Goal: Navigation & Orientation: Find specific page/section

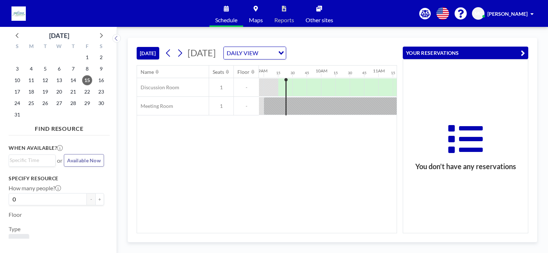
scroll to position [0, 516]
click at [522, 50] on icon "button" at bounding box center [523, 53] width 4 height 9
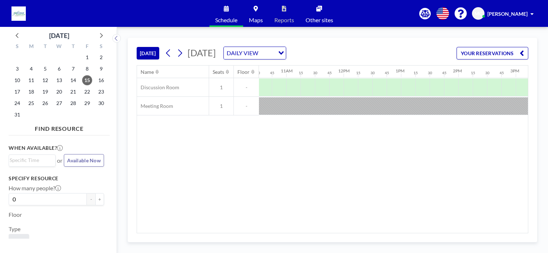
scroll to position [0, 597]
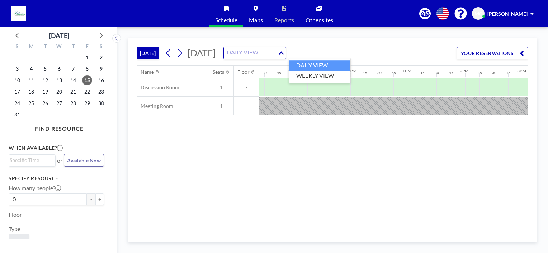
click at [284, 52] on icon "Search for option" at bounding box center [281, 53] width 5 height 4
click at [522, 53] on icon "button" at bounding box center [522, 53] width 4 height 9
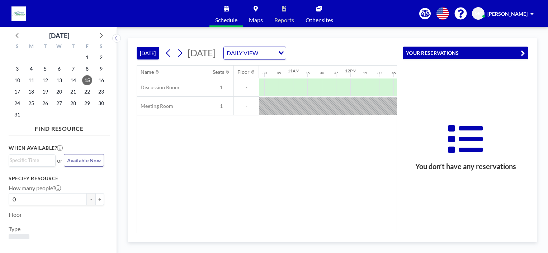
click at [521, 51] on icon "button" at bounding box center [523, 53] width 4 height 9
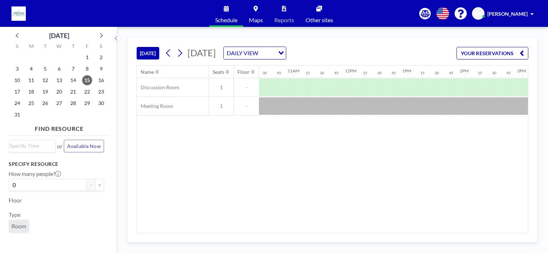
scroll to position [0, 0]
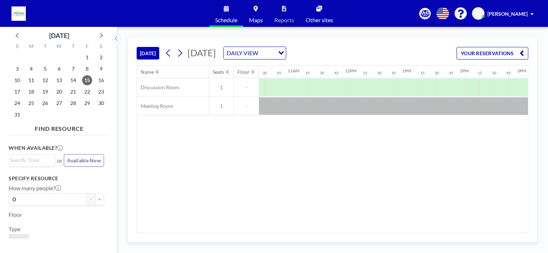
click at [531, 14] on span at bounding box center [531, 13] width 3 height 5
click at [511, 35] on span "Profile" at bounding box center [512, 34] width 15 height 7
click at [254, 15] on link "Maps" at bounding box center [255, 13] width 25 height 27
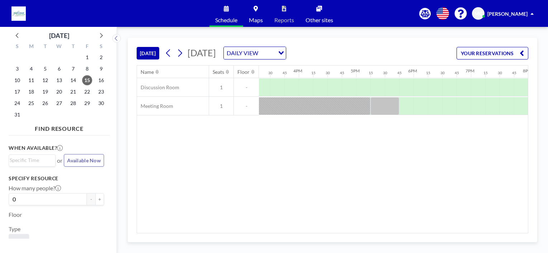
scroll to position [0, 875]
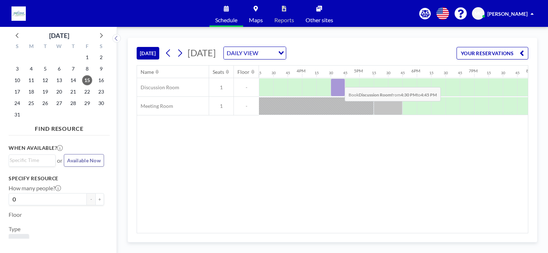
click at [339, 81] on div at bounding box center [338, 88] width 14 height 18
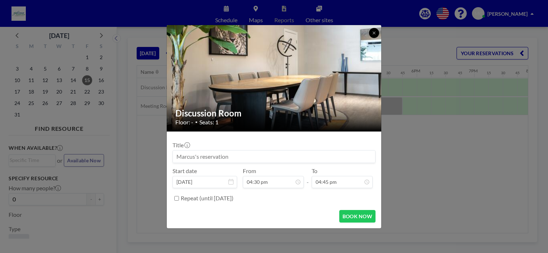
click at [374, 31] on icon at bounding box center [374, 33] width 4 height 4
